Goal: Communication & Community: Answer question/provide support

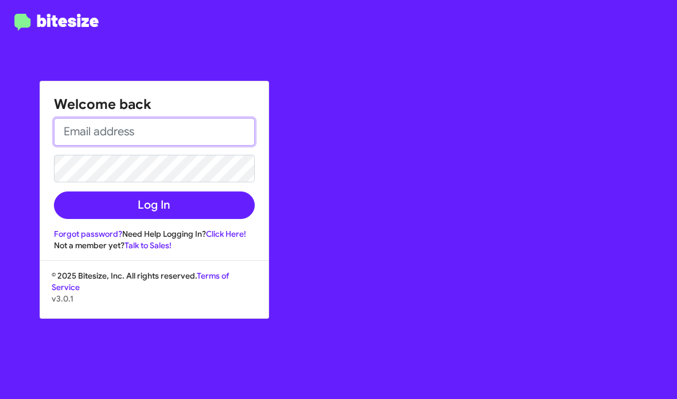
click at [191, 131] on input "email" at bounding box center [154, 132] width 201 height 28
paste input "[EMAIL_ADDRESS][DOMAIN_NAME]"
click at [63, 131] on input "[EMAIL_ADDRESS][DOMAIN_NAME]" at bounding box center [154, 132] width 201 height 28
type input "[EMAIL_ADDRESS][DOMAIN_NAME]"
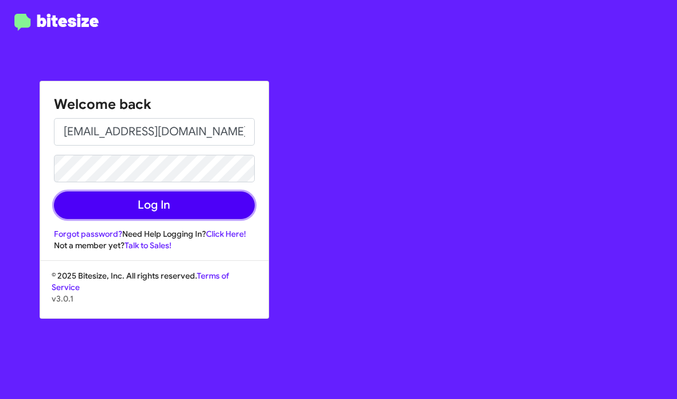
click at [154, 201] on button "Log In" at bounding box center [154, 206] width 201 height 28
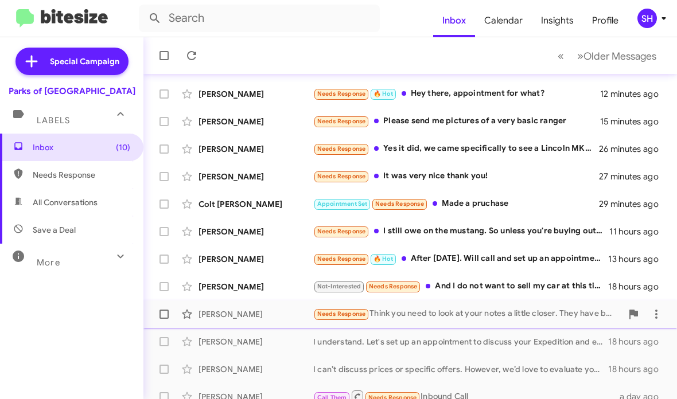
scroll to position [183, 0]
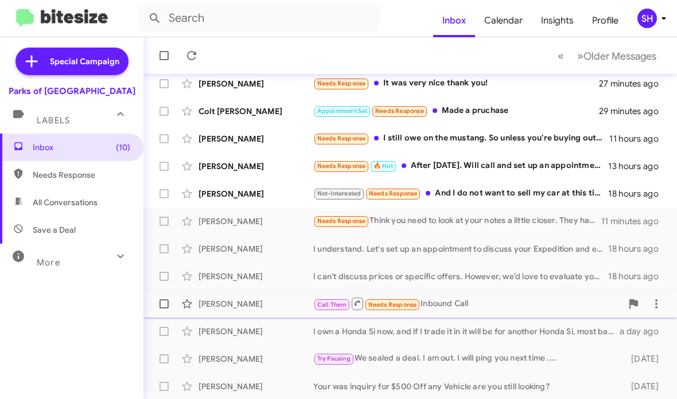
click at [424, 300] on div "Call Them Needs Response Inbound Call" at bounding box center [467, 304] width 309 height 14
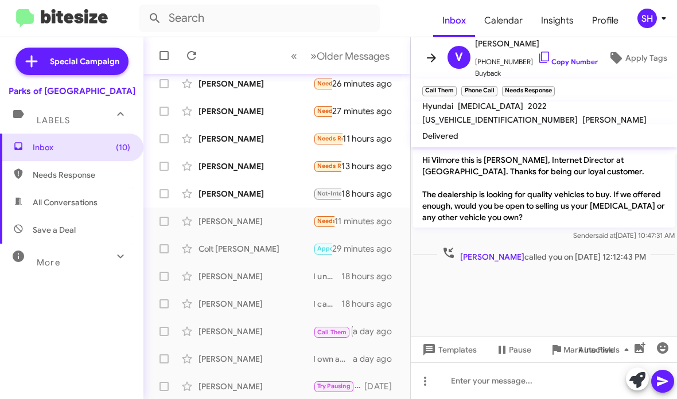
click at [434, 60] on icon at bounding box center [432, 58] width 14 height 14
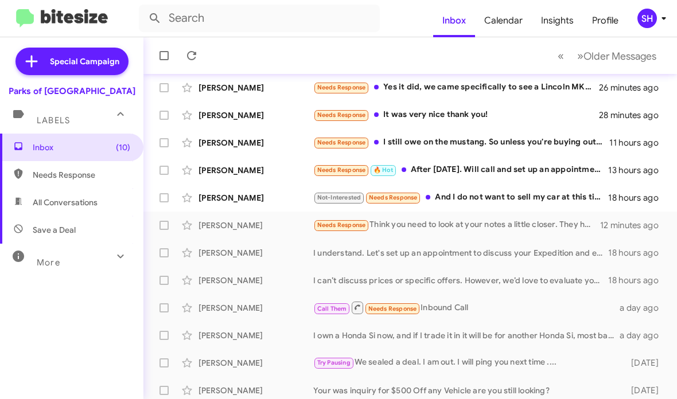
scroll to position [183, 0]
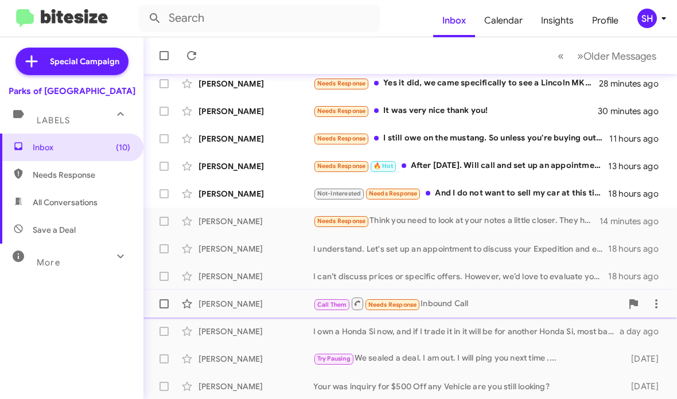
click at [442, 300] on div "Call Them Needs Response Inbound Call" at bounding box center [467, 304] width 309 height 14
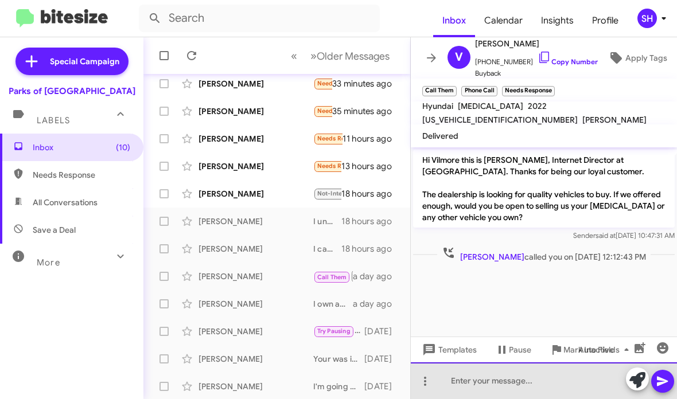
click at [493, 379] on div at bounding box center [544, 381] width 266 height 37
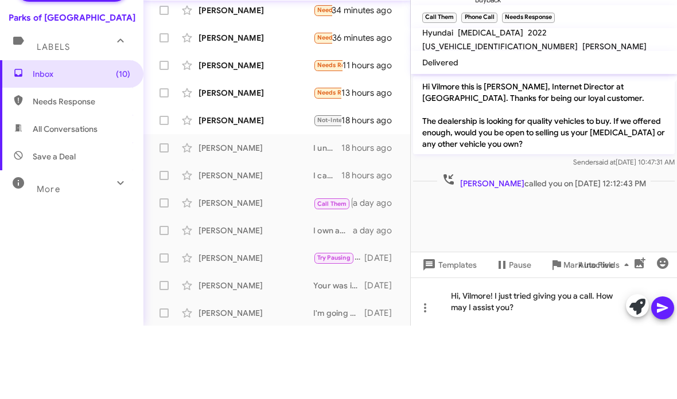
click at [662, 377] on icon at bounding box center [662, 382] width 11 height 10
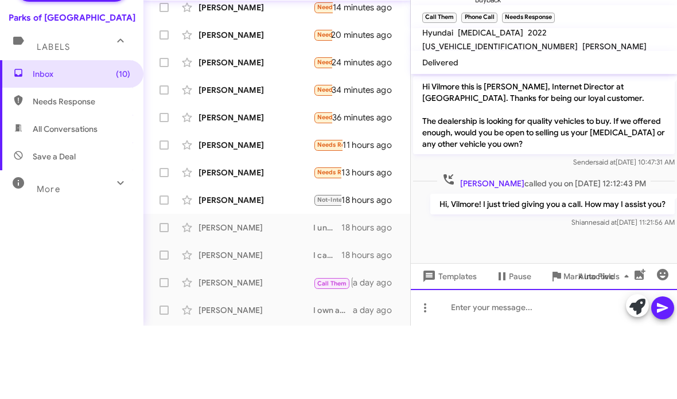
scroll to position [104, 0]
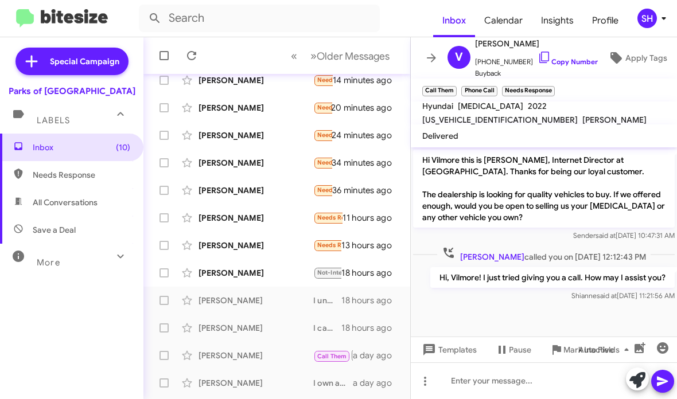
click at [426, 56] on icon at bounding box center [432, 58] width 14 height 14
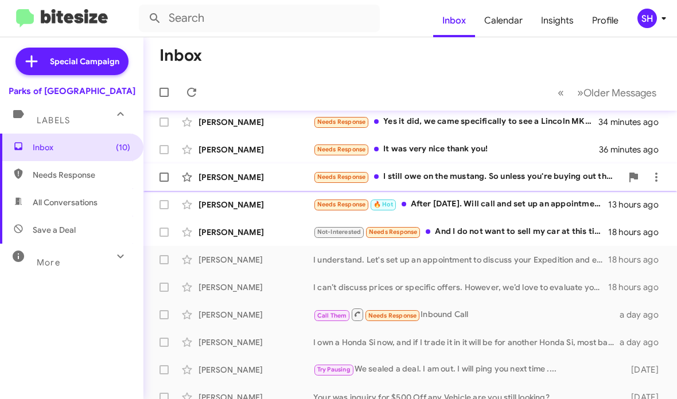
scroll to position [143, 0]
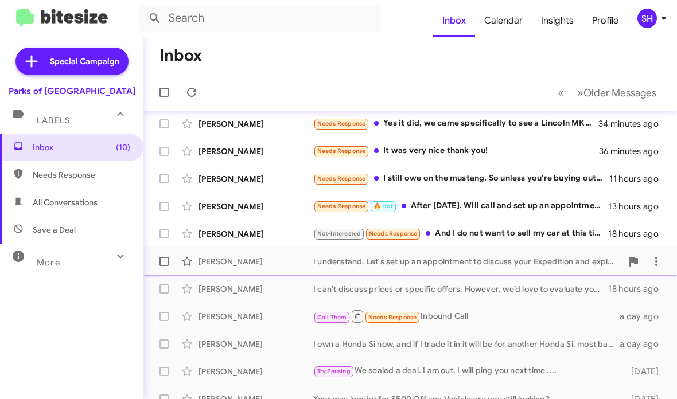
click at [442, 268] on div "Jason Mastin I understand. Let's set up an appointment to discuss your Expediti…" at bounding box center [410, 261] width 515 height 23
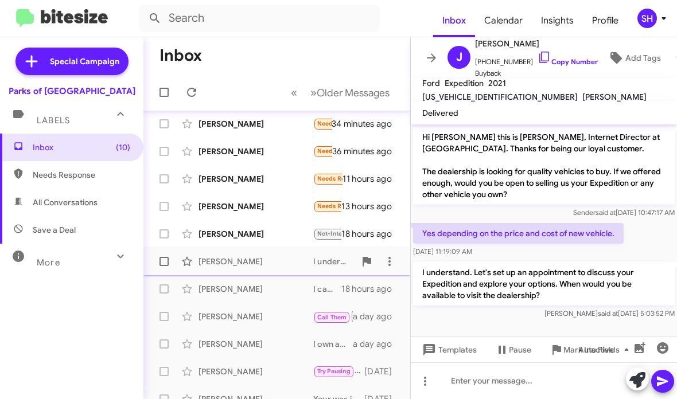
click at [299, 272] on div "Jason Mastin I understand. Let's set up an appointment to discuss your Expediti…" at bounding box center [277, 261] width 248 height 23
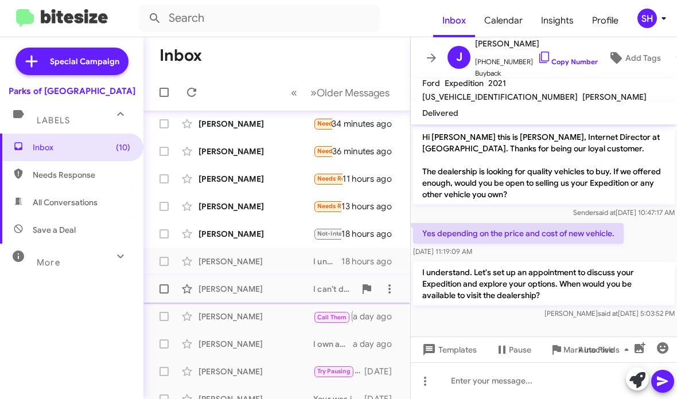
click at [293, 286] on div "[PERSON_NAME]" at bounding box center [256, 288] width 115 height 11
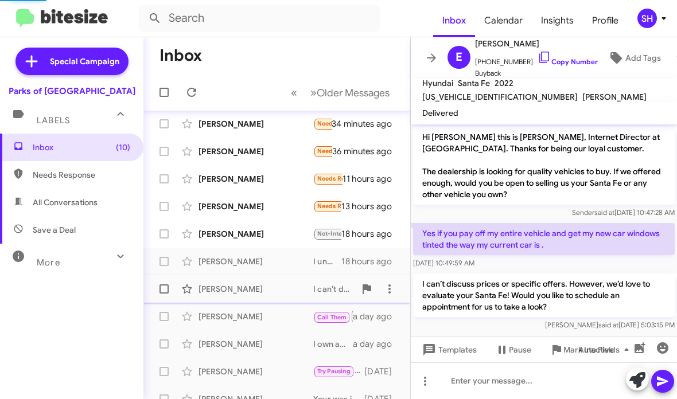
scroll to position [5, 0]
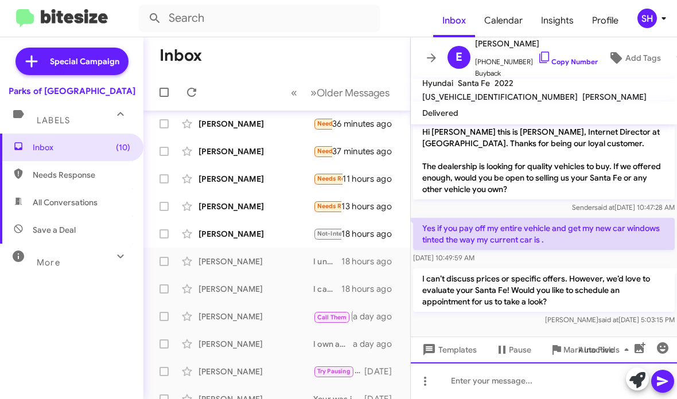
click at [465, 381] on div at bounding box center [544, 381] width 266 height 37
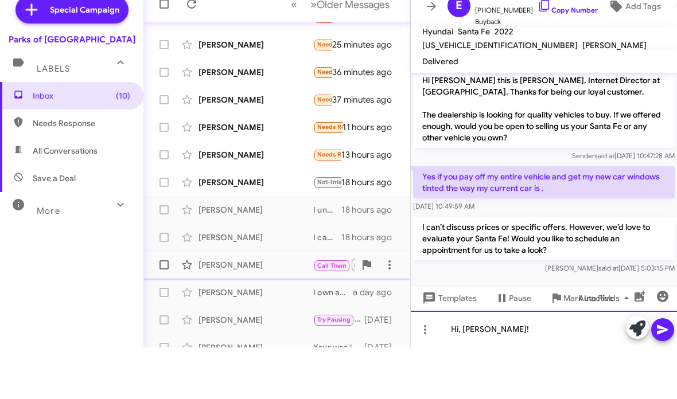
scroll to position [161, 0]
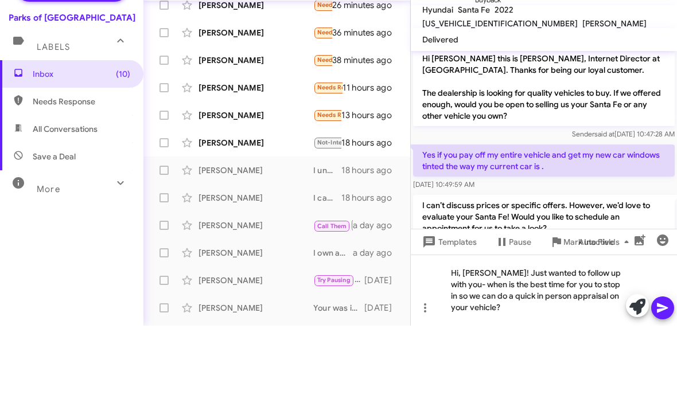
click at [664, 377] on icon at bounding box center [662, 382] width 11 height 10
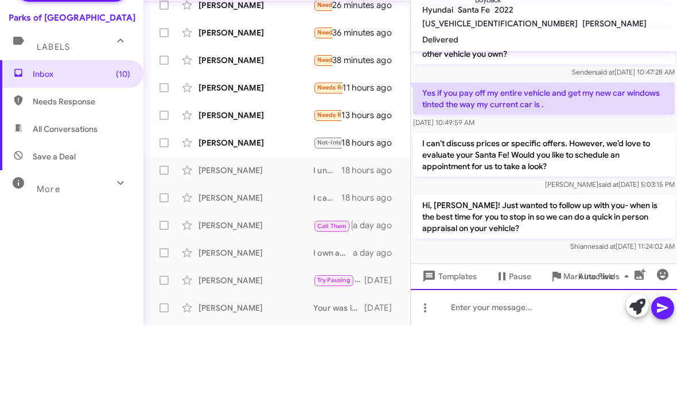
scroll to position [70, 0]
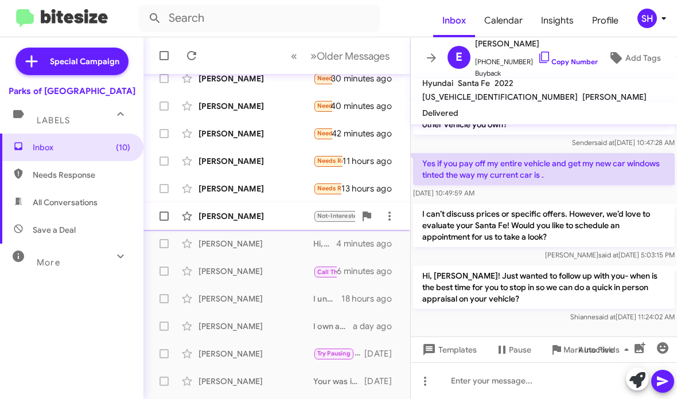
click at [271, 211] on div "[PERSON_NAME]" at bounding box center [256, 216] width 115 height 11
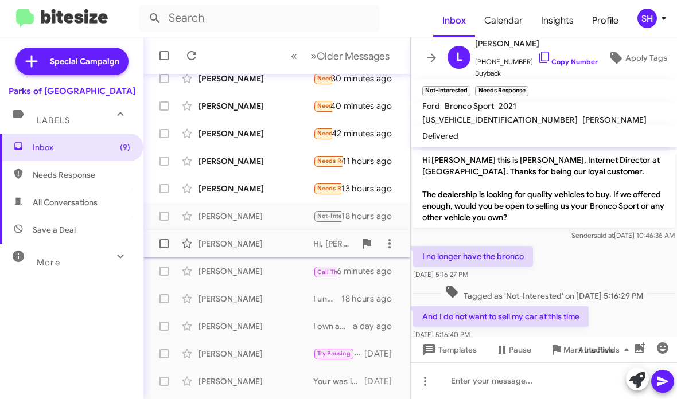
scroll to position [137, 0]
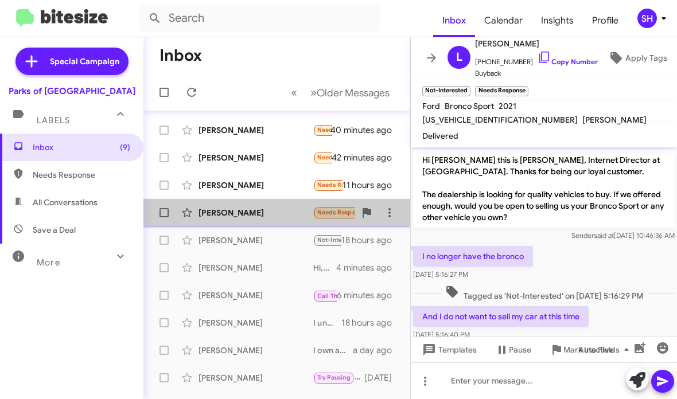
click at [282, 216] on div "[PERSON_NAME]" at bounding box center [256, 212] width 115 height 11
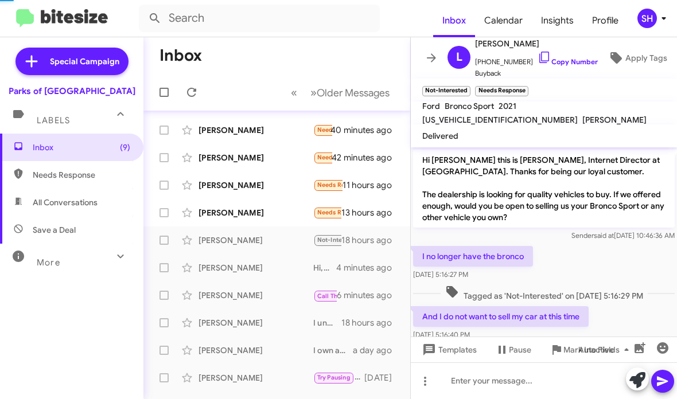
scroll to position [70, 0]
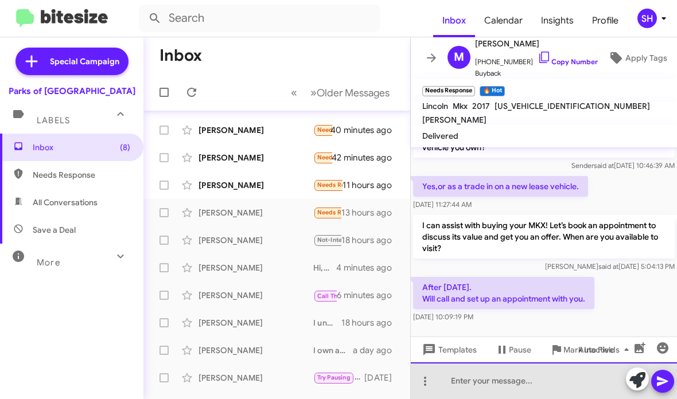
click at [519, 376] on div at bounding box center [544, 381] width 266 height 37
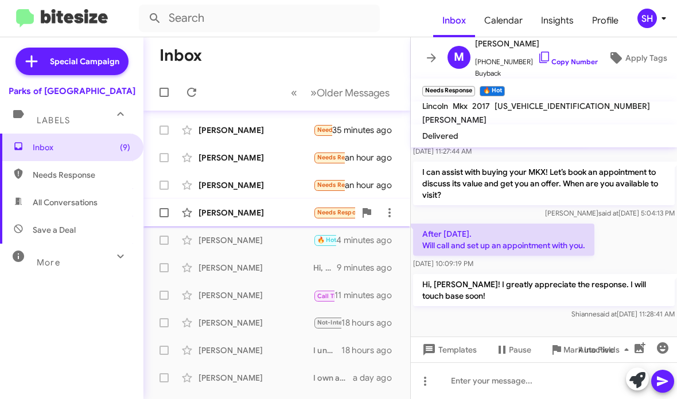
scroll to position [123, 0]
click at [278, 212] on div "[PERSON_NAME]" at bounding box center [256, 212] width 115 height 11
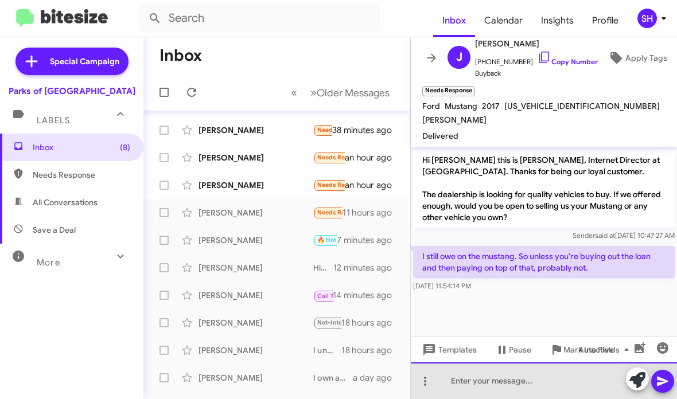
click at [490, 373] on div at bounding box center [544, 381] width 266 height 37
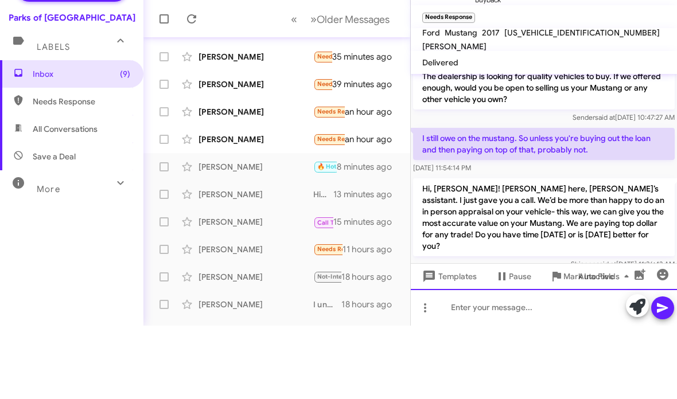
scroll to position [51, 0]
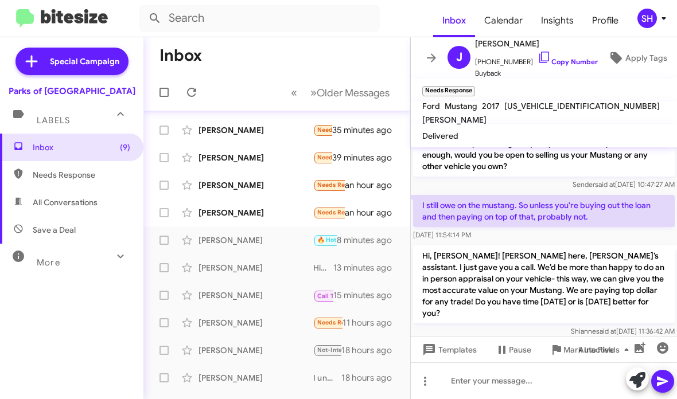
drag, startPoint x: 599, startPoint y: 230, endPoint x: 421, endPoint y: 193, distance: 181.8
click at [421, 191] on div "Hi Justin this is Shianne Harrison, Internet Director at Parks of Gainesville. …" at bounding box center [544, 217] width 266 height 243
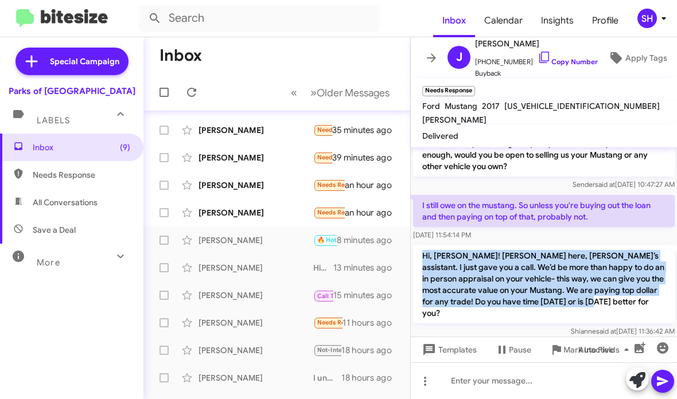
drag, startPoint x: 603, startPoint y: 302, endPoint x: 421, endPoint y: 259, distance: 187.5
click at [421, 259] on p "Hi, [PERSON_NAME]! [PERSON_NAME] here, [PERSON_NAME]’s assistant. I just gave y…" at bounding box center [544, 285] width 262 height 78
copy p "Hi, [PERSON_NAME]! [PERSON_NAME] here, [PERSON_NAME]’s assistant. I just gave y…"
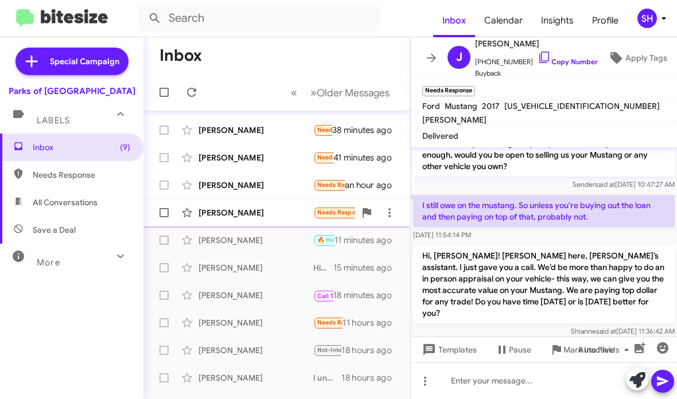
click at [281, 207] on div "Daniel Johnson" at bounding box center [256, 212] width 115 height 11
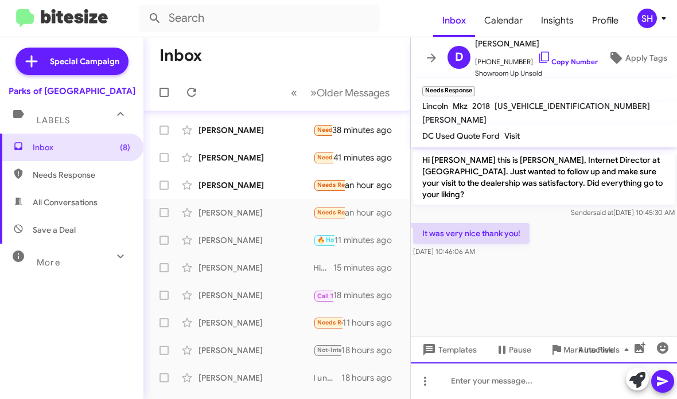
click at [473, 382] on div at bounding box center [544, 381] width 266 height 37
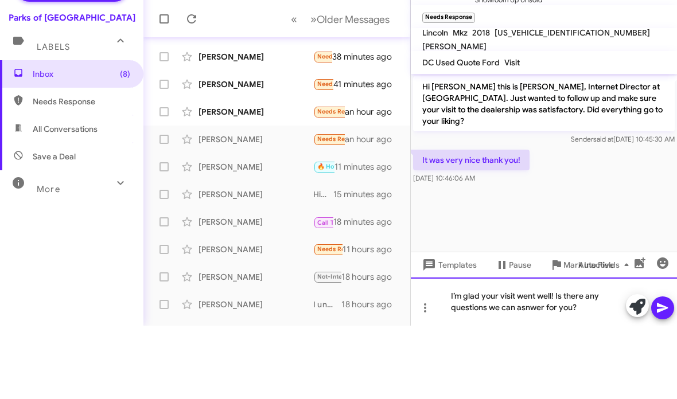
click at [530, 351] on div "I’m glad your visit went well! Is there any questions we can asnwer for you?" at bounding box center [544, 375] width 266 height 48
click at [665, 375] on icon at bounding box center [663, 382] width 14 height 14
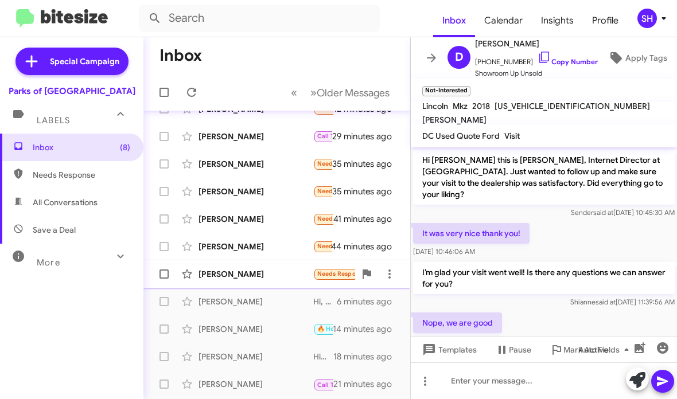
click at [271, 271] on div "[PERSON_NAME]" at bounding box center [256, 274] width 115 height 11
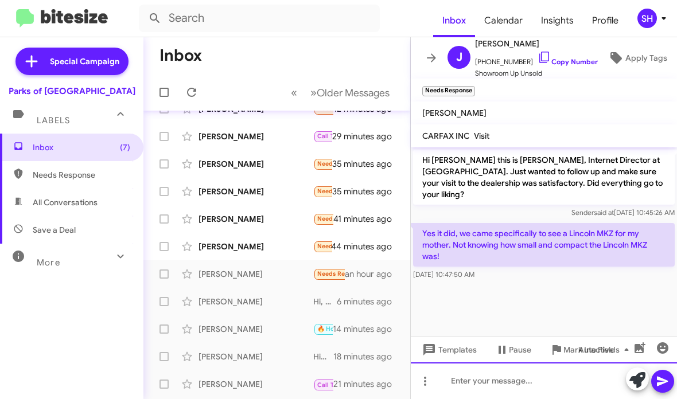
click at [475, 380] on div at bounding box center [544, 381] width 266 height 37
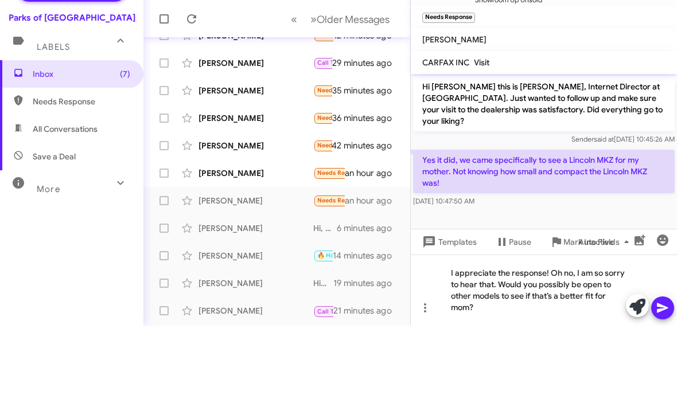
click at [664, 375] on icon at bounding box center [663, 382] width 14 height 14
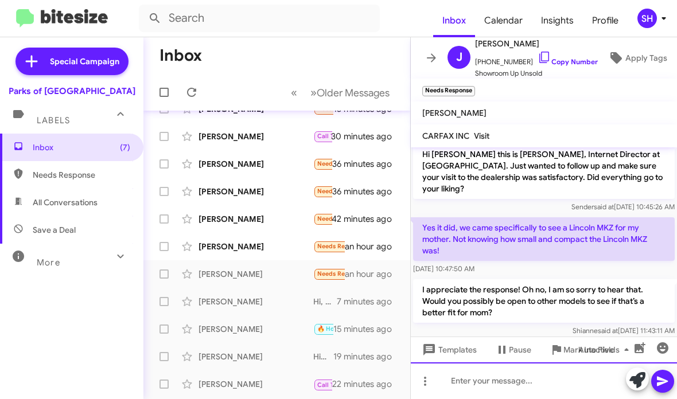
scroll to position [5, 0]
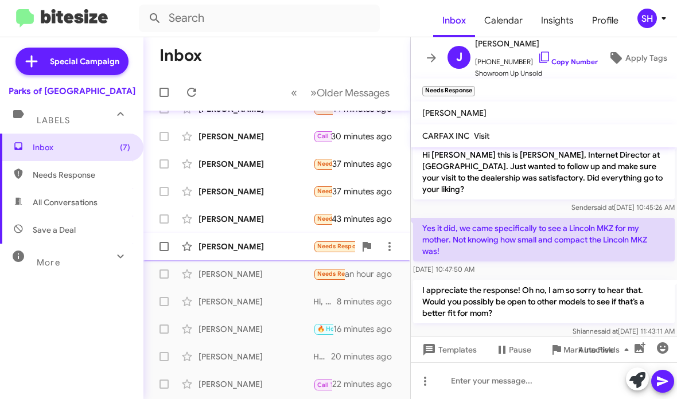
click at [273, 247] on div "[PERSON_NAME]" at bounding box center [256, 246] width 115 height 11
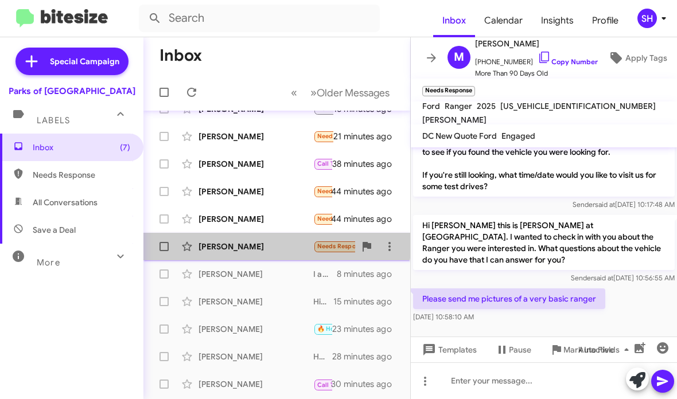
click at [276, 241] on html "Inbox Calendar Insights Profile SH Special Campaign Parks of Gainesville Labels…" at bounding box center [338, 199] width 677 height 399
click at [276, 242] on div "[PERSON_NAME]" at bounding box center [256, 246] width 115 height 11
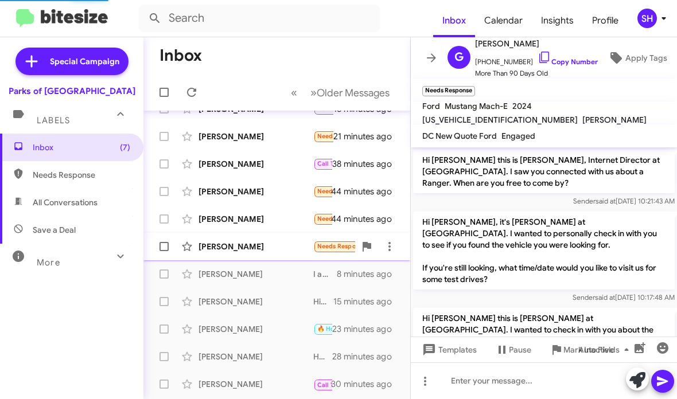
click at [276, 247] on div "[PERSON_NAME]" at bounding box center [256, 246] width 115 height 11
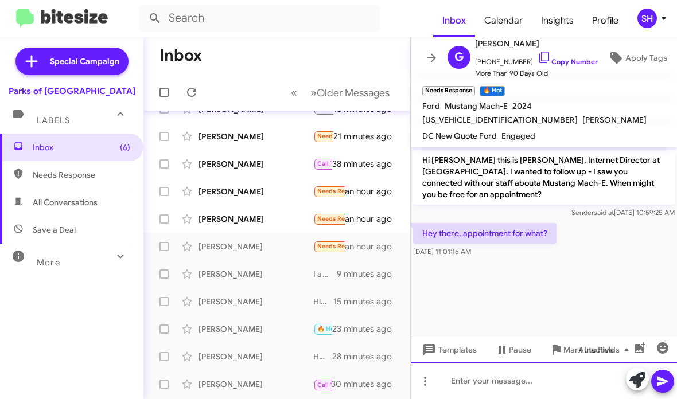
click at [460, 380] on div at bounding box center [544, 381] width 266 height 37
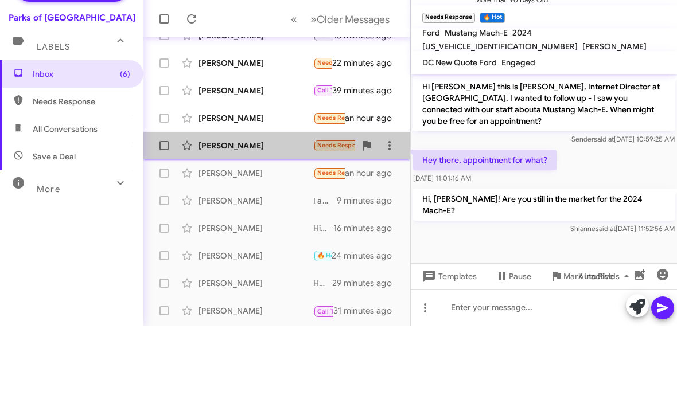
click at [292, 213] on div "[PERSON_NAME]" at bounding box center [256, 218] width 115 height 11
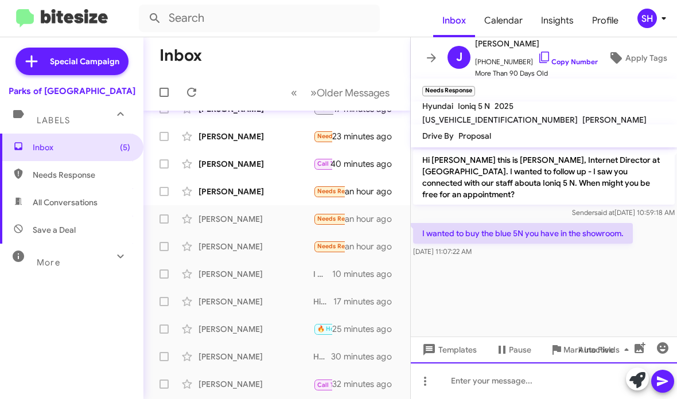
click at [460, 376] on div at bounding box center [544, 381] width 266 height 37
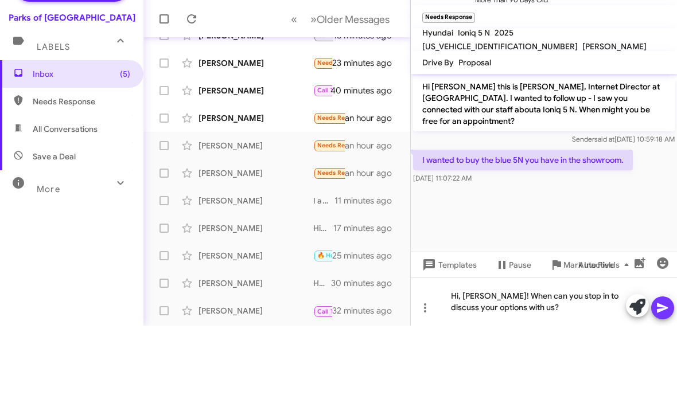
click at [666, 375] on icon at bounding box center [663, 382] width 14 height 14
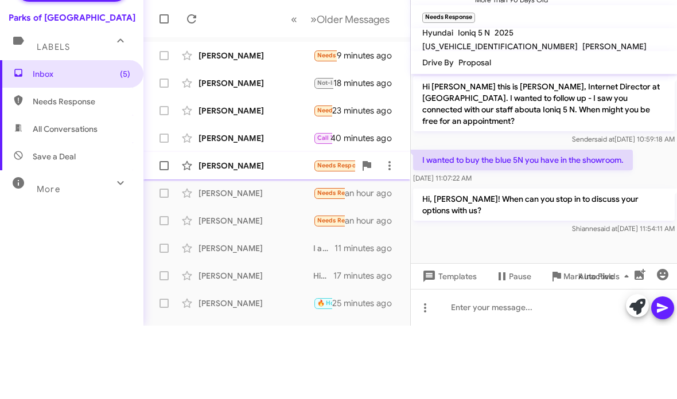
click at [284, 228] on div "Gale Stefanelli Needs Response Not sure what you are talking about. an hour ago" at bounding box center [277, 239] width 248 height 23
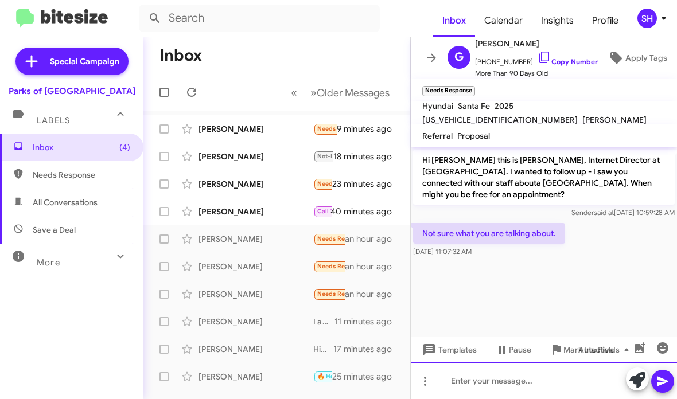
click at [495, 372] on div at bounding box center [544, 381] width 266 height 37
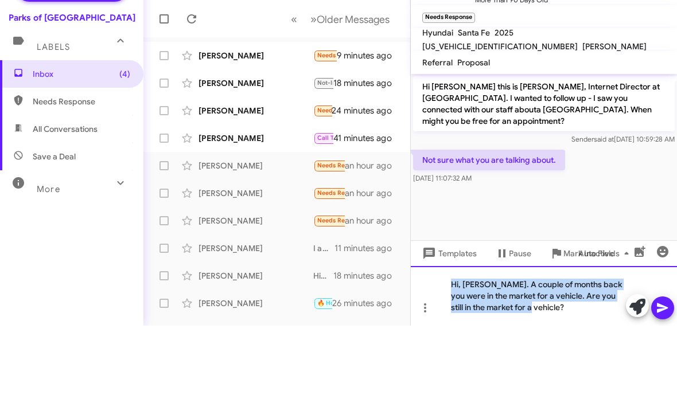
copy div "Hi, [PERSON_NAME]. A couple of months back you were in the market for a vehicle…"
click at [666, 375] on icon at bounding box center [663, 382] width 14 height 14
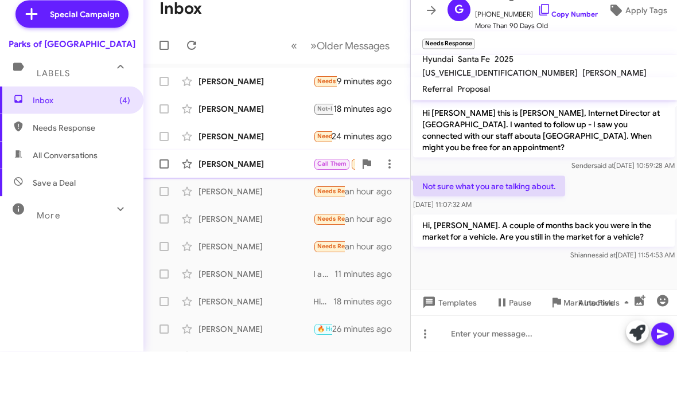
click at [281, 206] on div "[PERSON_NAME]" at bounding box center [256, 211] width 115 height 11
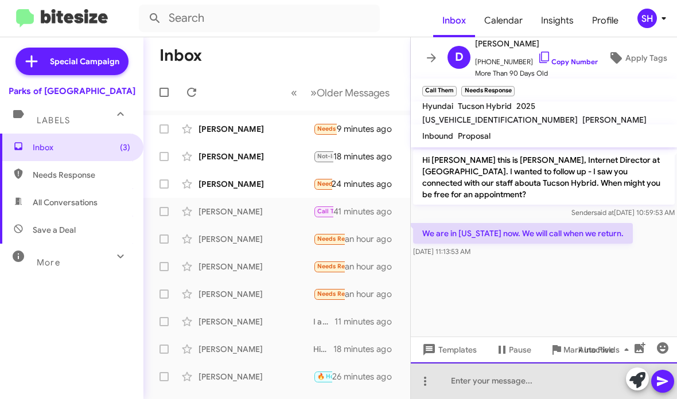
click at [506, 379] on div at bounding box center [544, 381] width 266 height 37
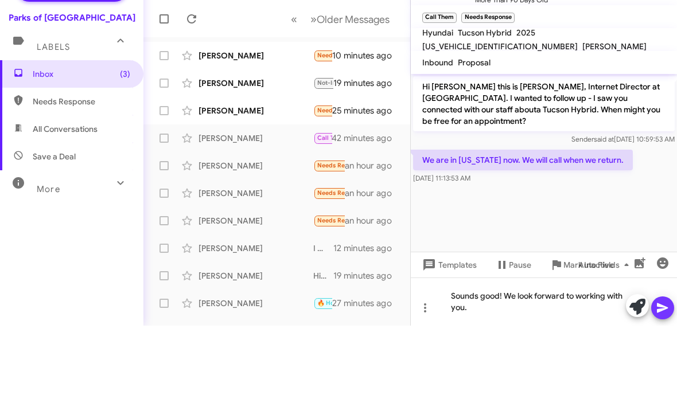
click at [655, 370] on button at bounding box center [662, 381] width 23 height 23
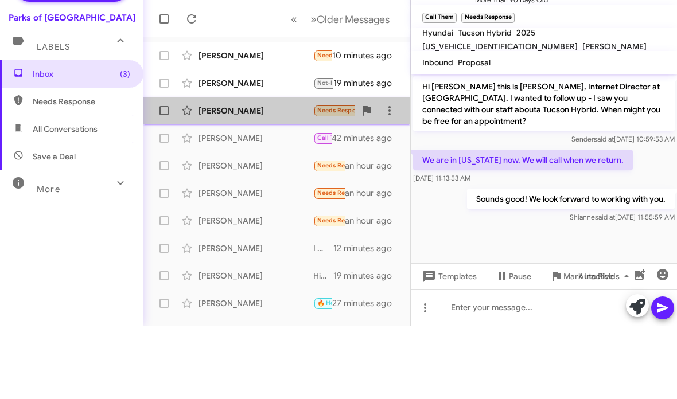
click at [293, 173] on div "Melissa Heitzler Needs Response Thank you for checking. We decided to go a diff…" at bounding box center [277, 184] width 248 height 23
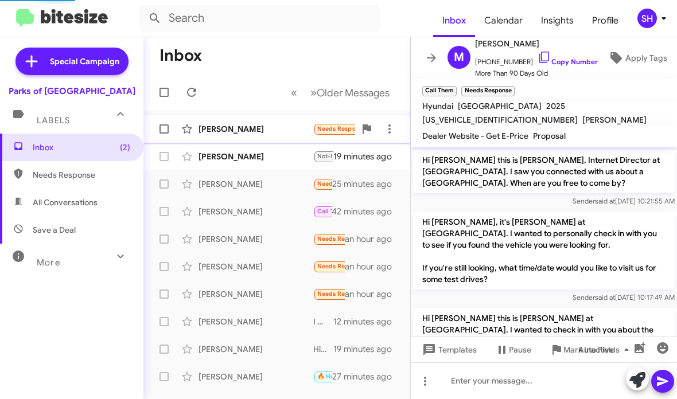
scroll to position [93, 0]
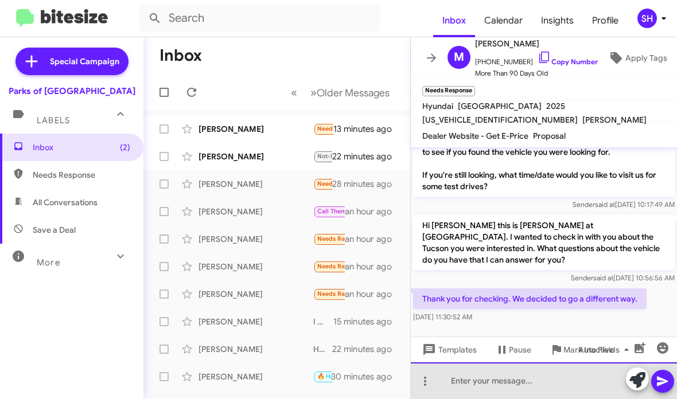
click at [510, 383] on div at bounding box center [544, 381] width 266 height 37
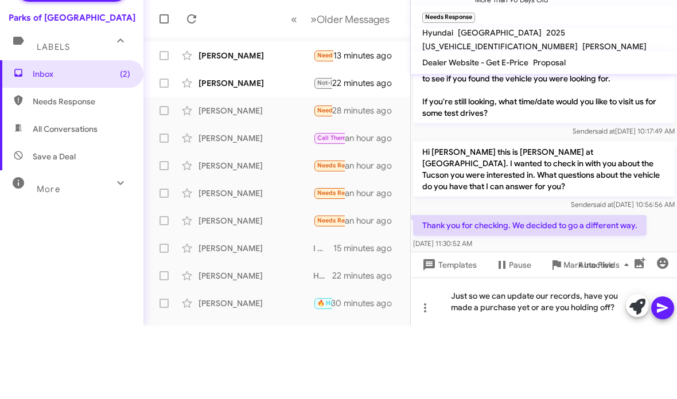
click at [663, 375] on icon at bounding box center [663, 382] width 14 height 14
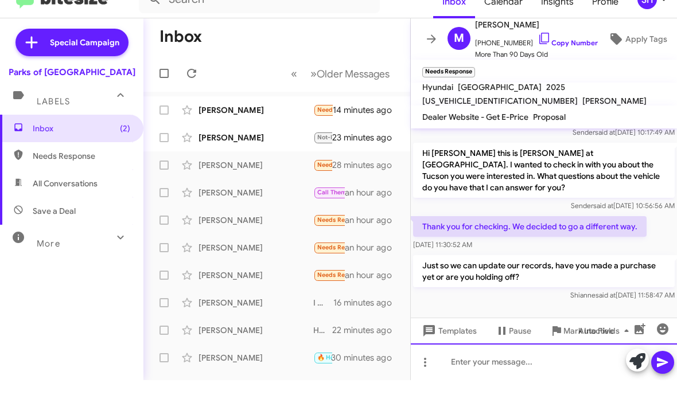
scroll to position [146, 0]
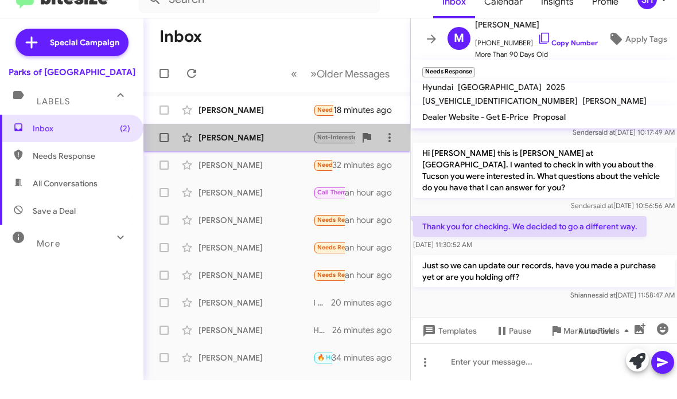
click at [266, 151] on div "[PERSON_NAME]" at bounding box center [256, 156] width 115 height 11
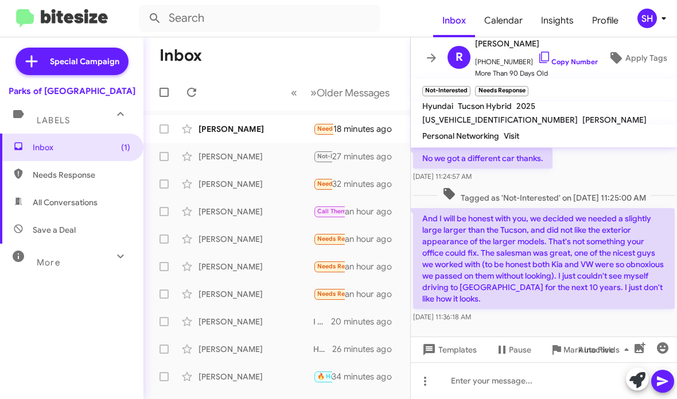
scroll to position [76, 0]
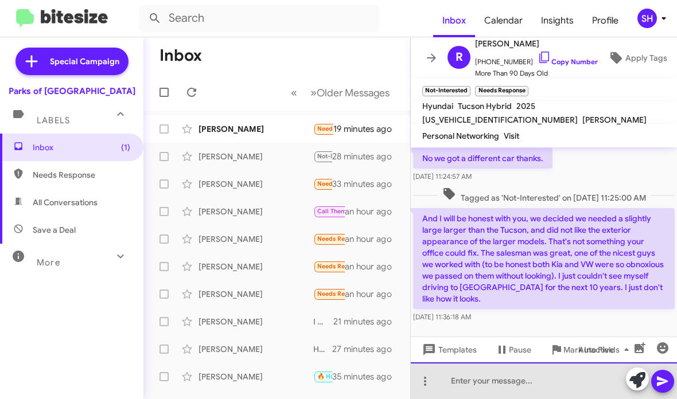
click at [507, 372] on div at bounding box center [544, 381] width 266 height 37
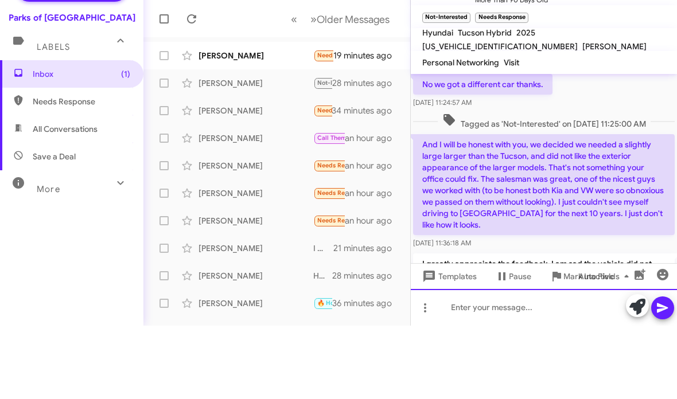
scroll to position [0, 0]
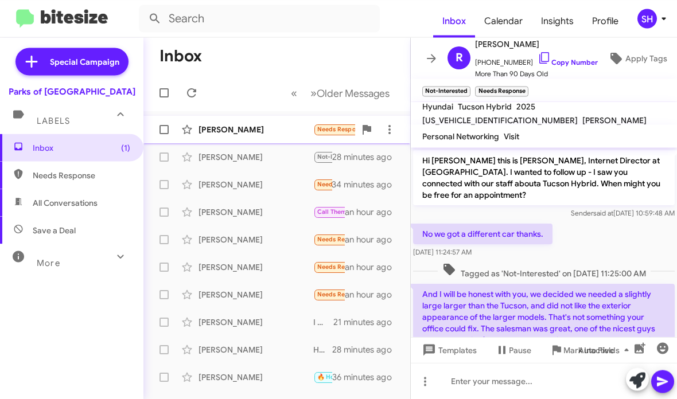
click at [276, 138] on div "John Pendley Needs Response 🔥 Hot Which dealership 19 minutes ago" at bounding box center [277, 129] width 248 height 23
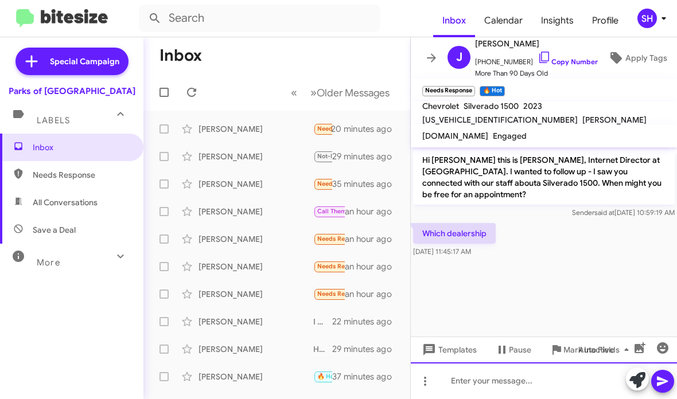
click at [510, 373] on div at bounding box center [544, 381] width 266 height 37
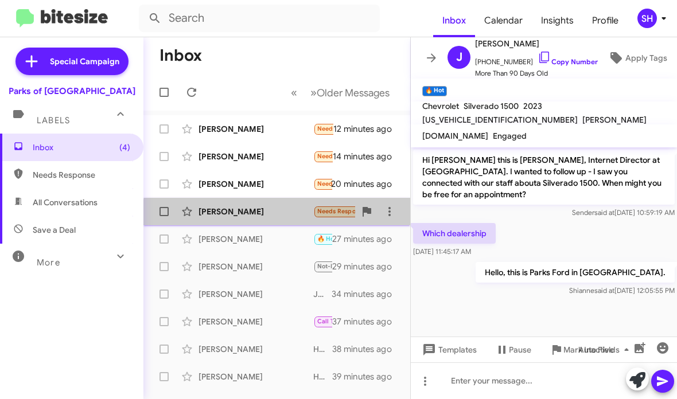
click at [281, 213] on div "[PERSON_NAME]" at bounding box center [256, 211] width 115 height 11
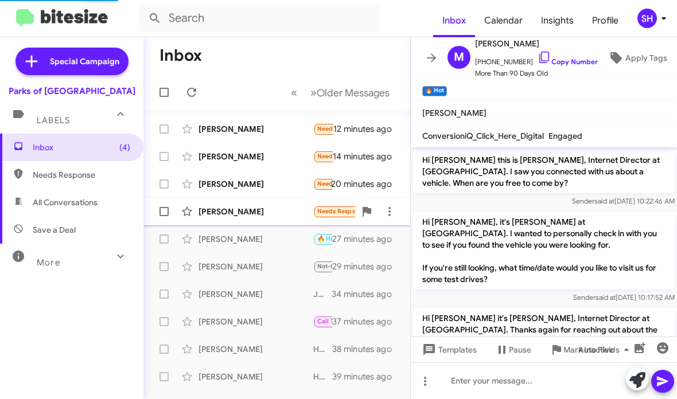
scroll to position [238, 0]
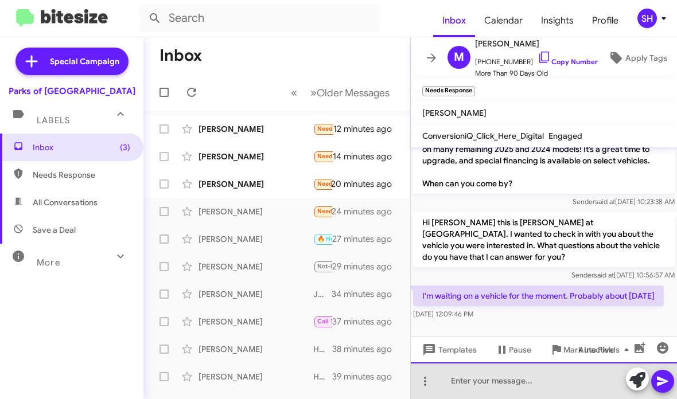
click at [538, 383] on div at bounding box center [544, 381] width 266 height 37
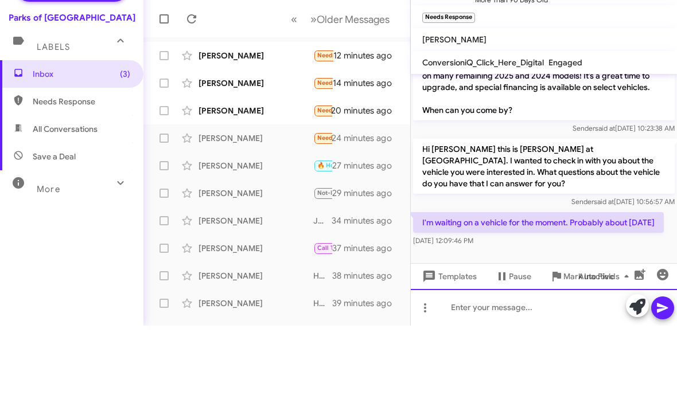
click at [525, 363] on div at bounding box center [544, 381] width 266 height 37
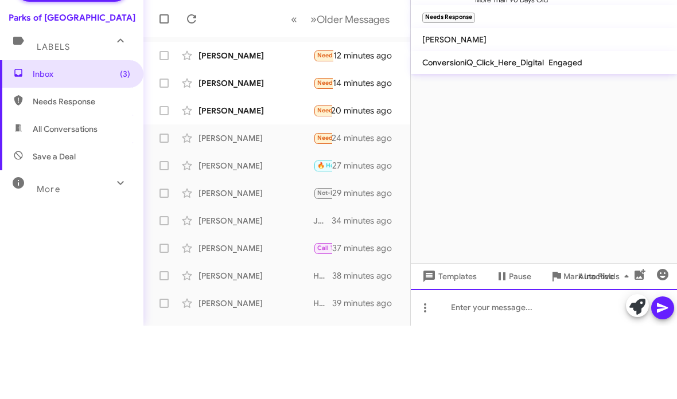
scroll to position [0, 0]
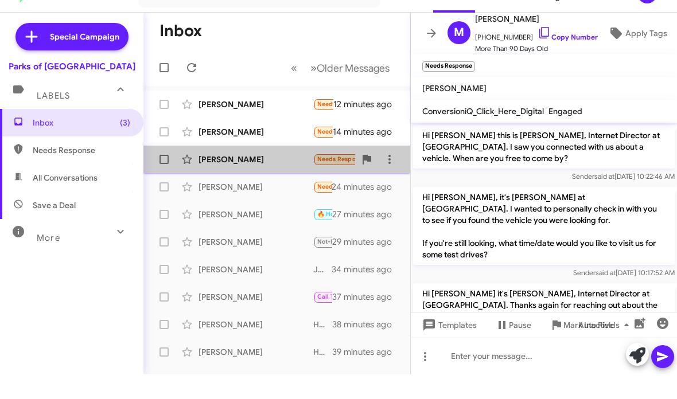
click at [280, 178] on div "[PERSON_NAME]" at bounding box center [256, 183] width 115 height 11
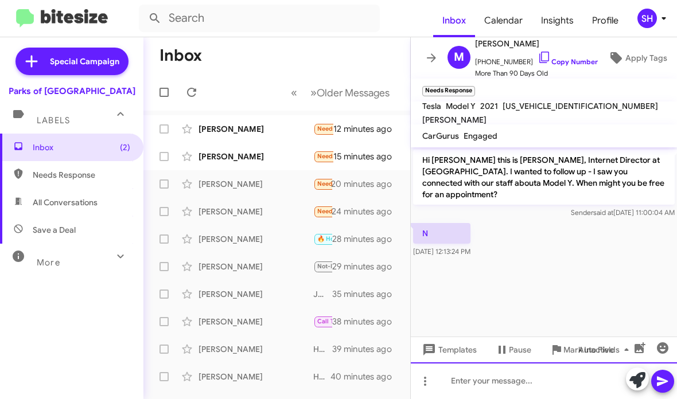
click at [451, 376] on div at bounding box center [544, 381] width 266 height 37
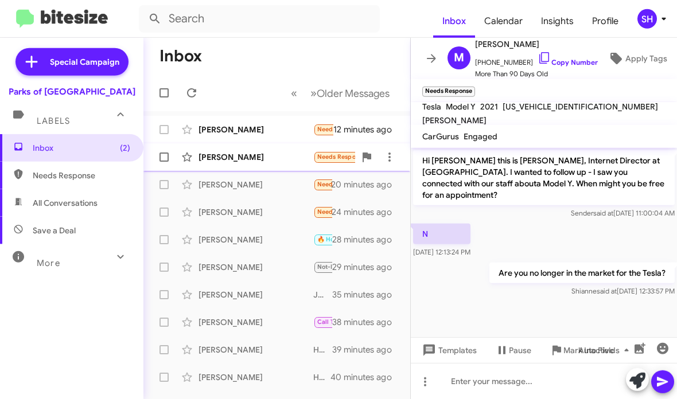
click at [251, 163] on div "[PERSON_NAME] Needs Response We are now based in [US_STATE]! So we will work wi…" at bounding box center [277, 156] width 248 height 23
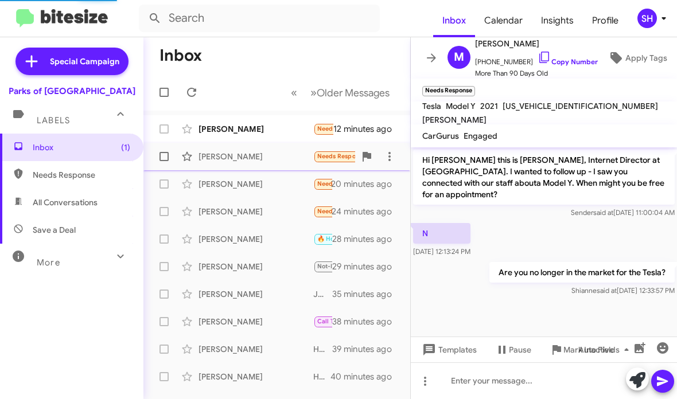
click at [277, 164] on div "[PERSON_NAME] Needs Response We are now based in [US_STATE]! So we will work wi…" at bounding box center [277, 156] width 248 height 23
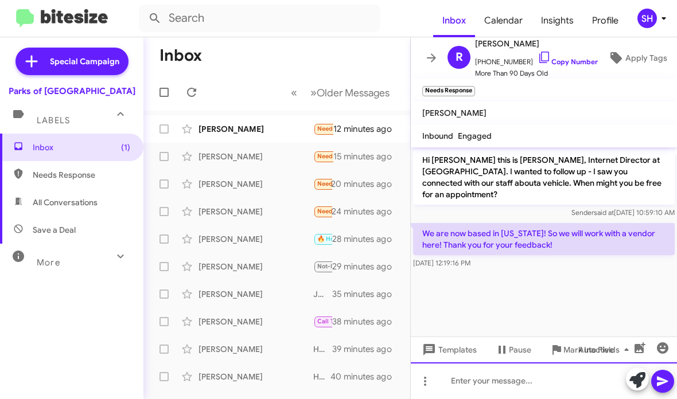
click at [470, 382] on div at bounding box center [544, 381] width 266 height 37
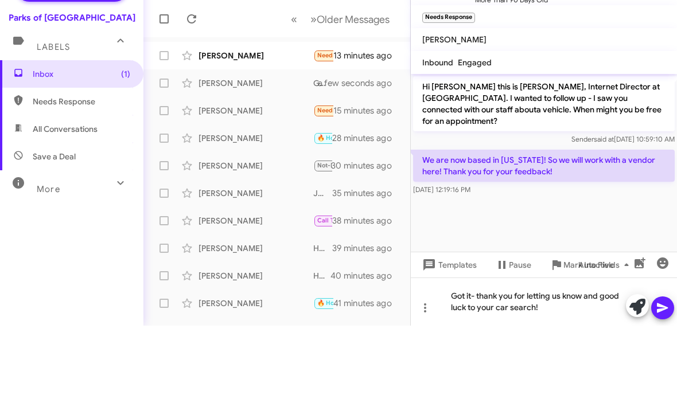
click at [666, 375] on icon at bounding box center [663, 382] width 14 height 14
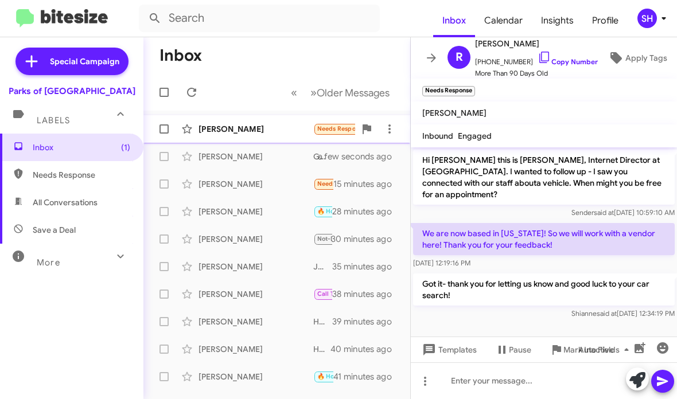
click at [258, 126] on div "[PERSON_NAME]" at bounding box center [256, 128] width 115 height 11
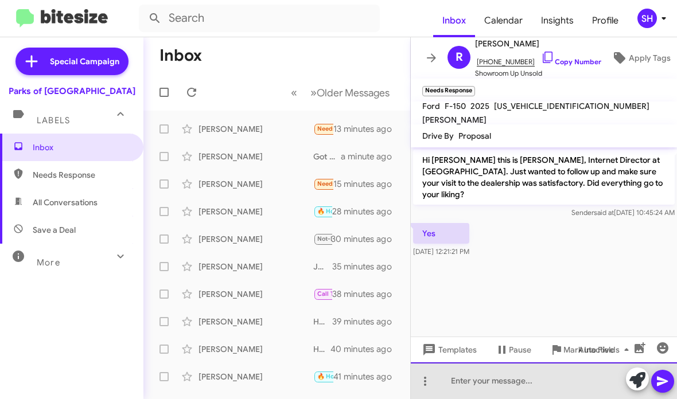
click at [478, 382] on div at bounding box center [544, 381] width 266 height 37
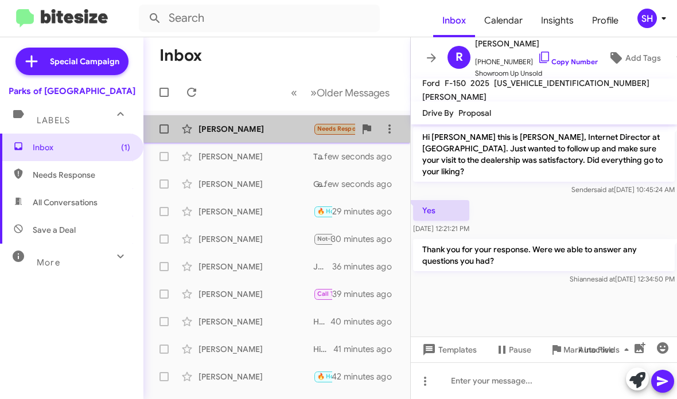
click at [289, 128] on div "[PERSON_NAME]" at bounding box center [256, 128] width 115 height 11
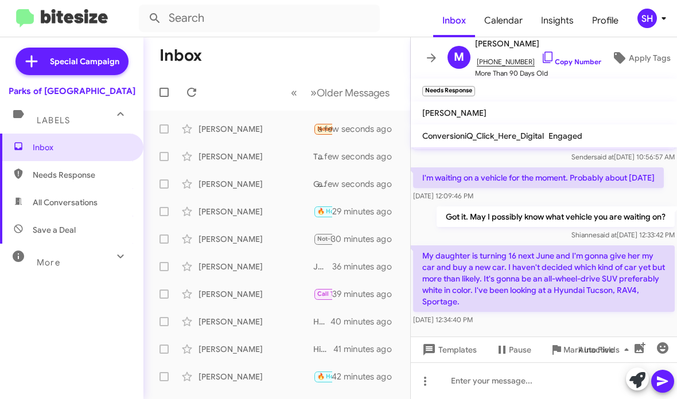
scroll to position [367, 0]
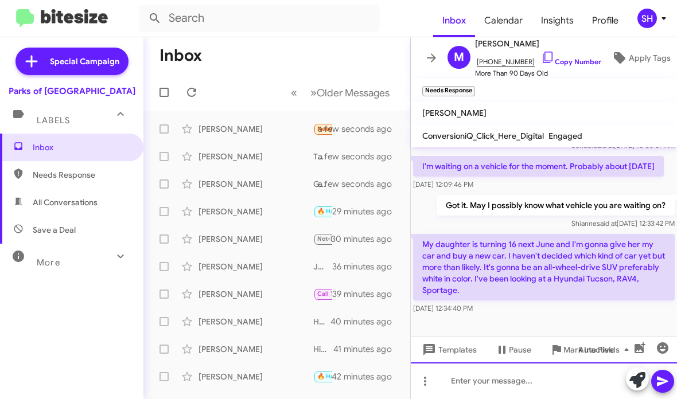
click at [488, 374] on div at bounding box center [544, 381] width 266 height 37
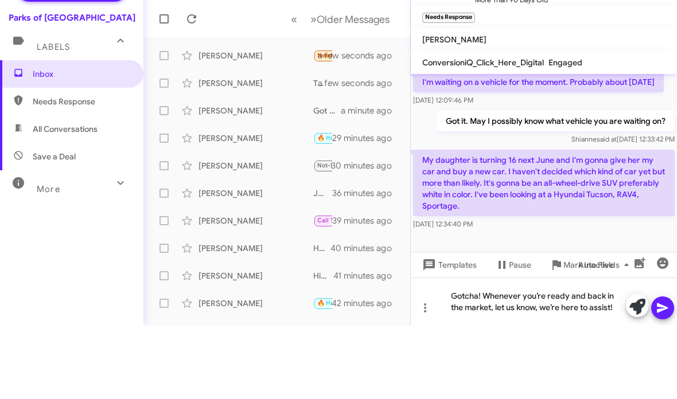
click at [662, 375] on icon at bounding box center [663, 382] width 14 height 14
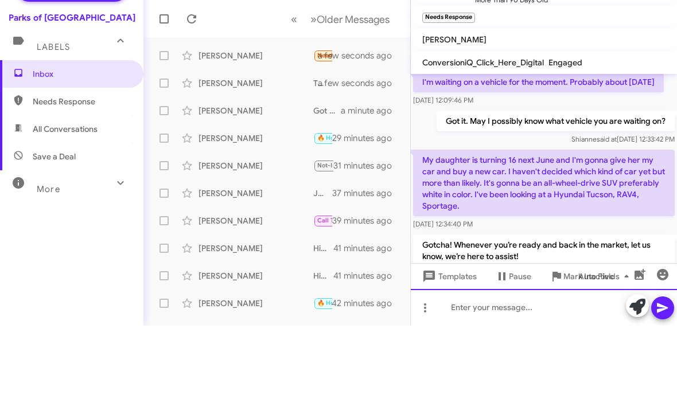
scroll to position [0, 0]
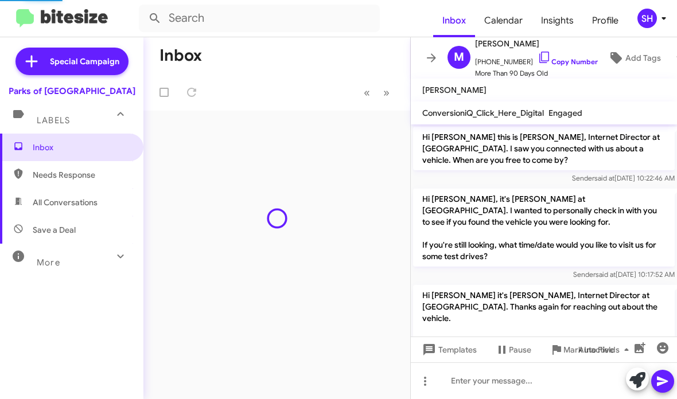
scroll to position [398, 0]
